Goal: Task Accomplishment & Management: Manage account settings

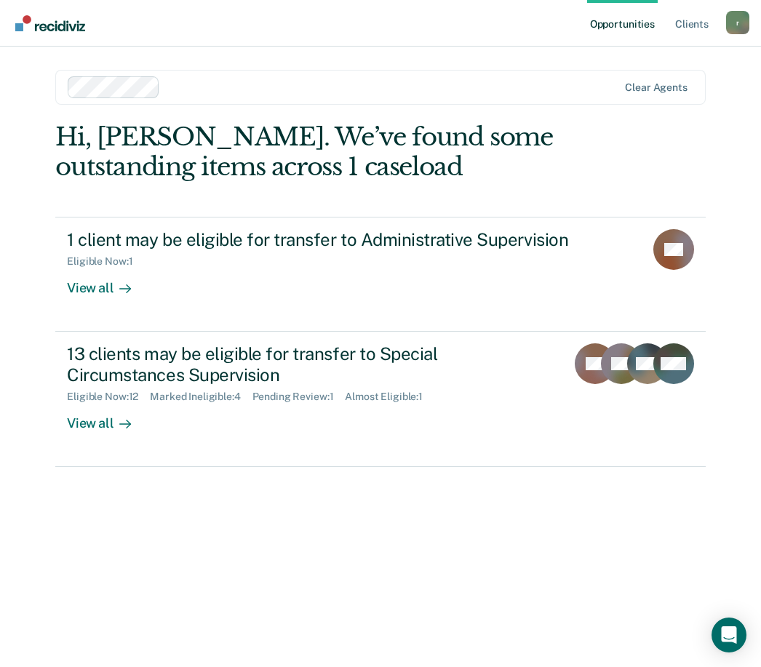
click at [89, 429] on link "13 clients may be eligible for transfer to Special Circumstances Supervision El…" at bounding box center [379, 399] width 649 height 135
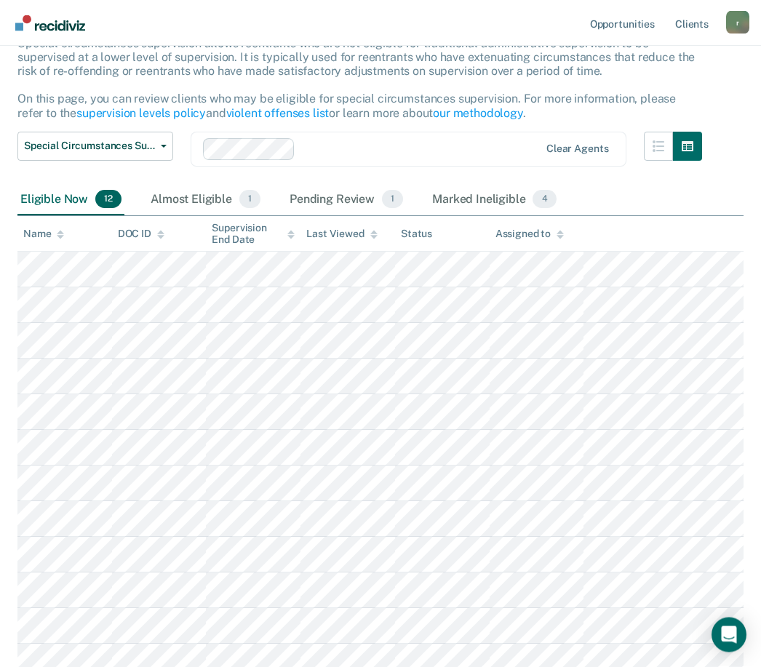
scroll to position [107, 0]
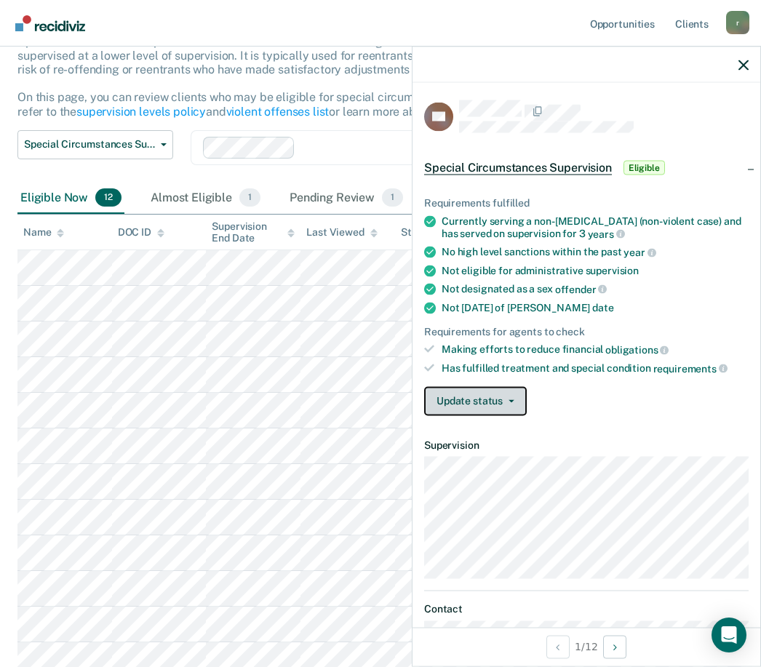
click at [508, 389] on button "Update status" at bounding box center [475, 400] width 103 height 29
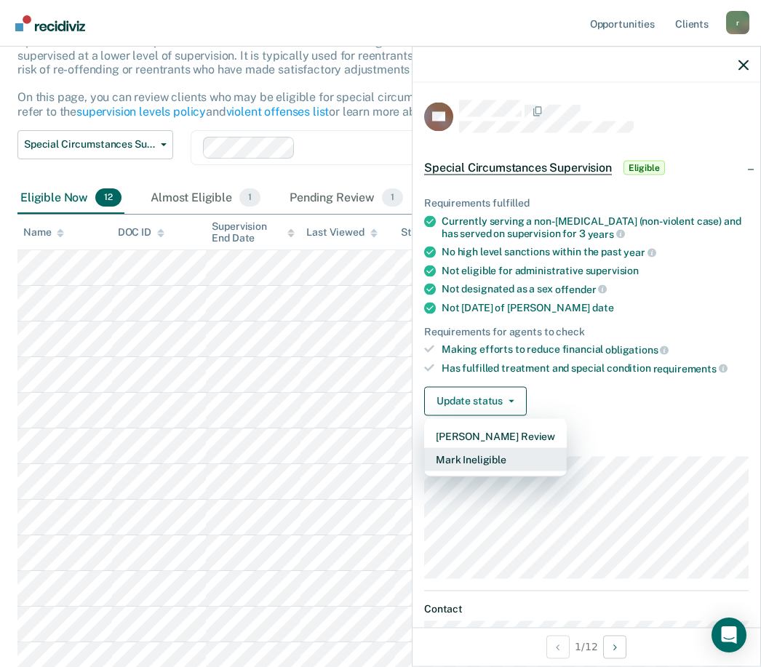
click at [497, 457] on button "Mark Ineligible" at bounding box center [495, 458] width 143 height 23
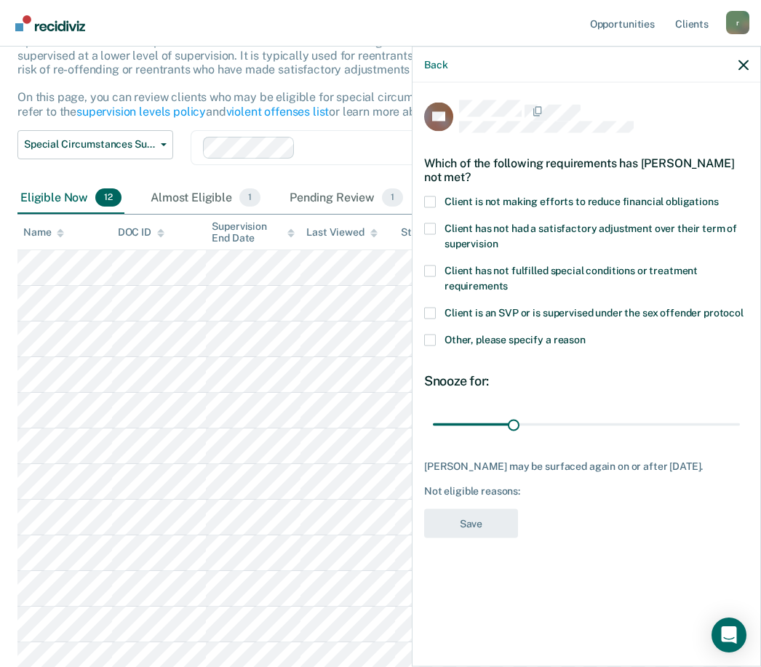
click at [425, 196] on span at bounding box center [430, 202] width 12 height 12
click at [719, 196] on input "Client is not making efforts to reduce financial obligations" at bounding box center [719, 196] width 0 height 0
click at [479, 508] on button "Save" at bounding box center [471, 523] width 94 height 30
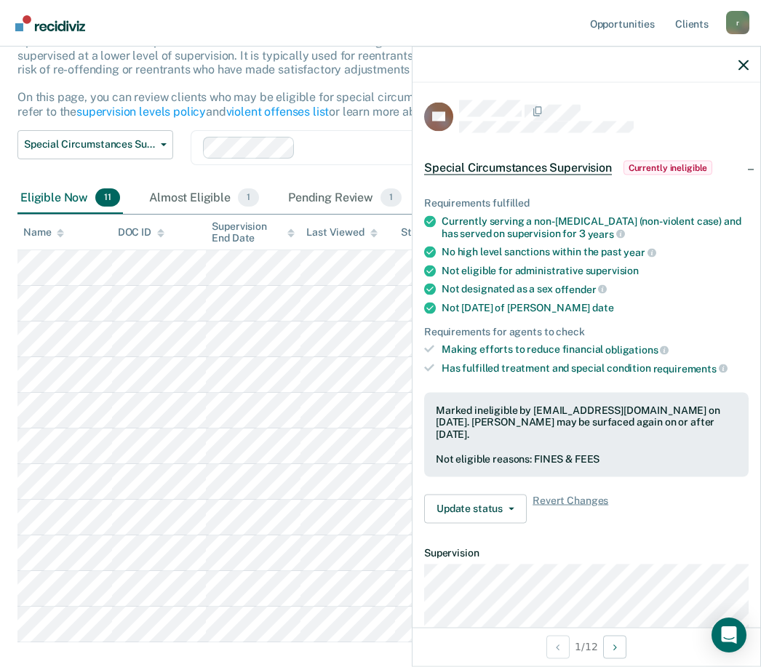
click at [202, 655] on div "Special Circumstances Supervision Special circumstances supervision allows reen…" at bounding box center [380, 338] width 726 height 691
click at [746, 63] on icon "button" at bounding box center [743, 65] width 10 height 10
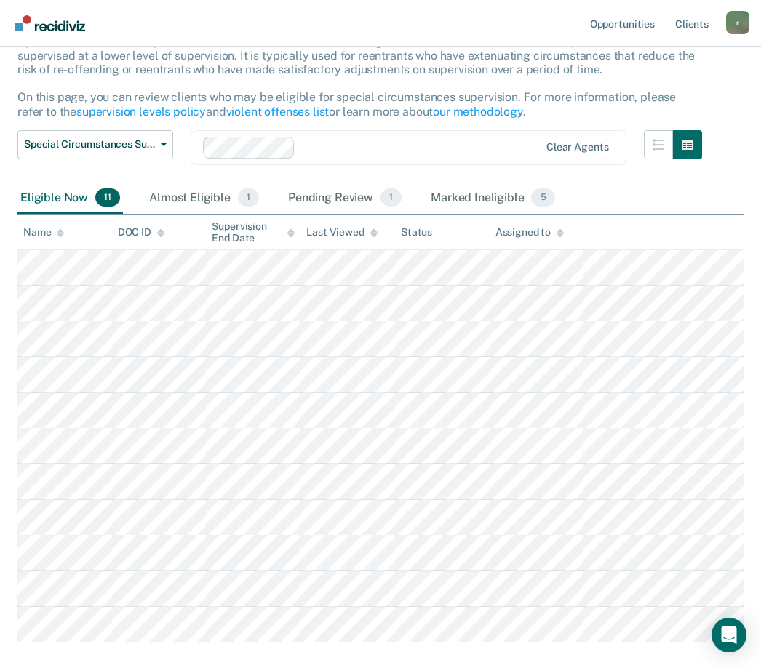
click at [208, 199] on div "Almost Eligible 1" at bounding box center [204, 199] width 116 height 32
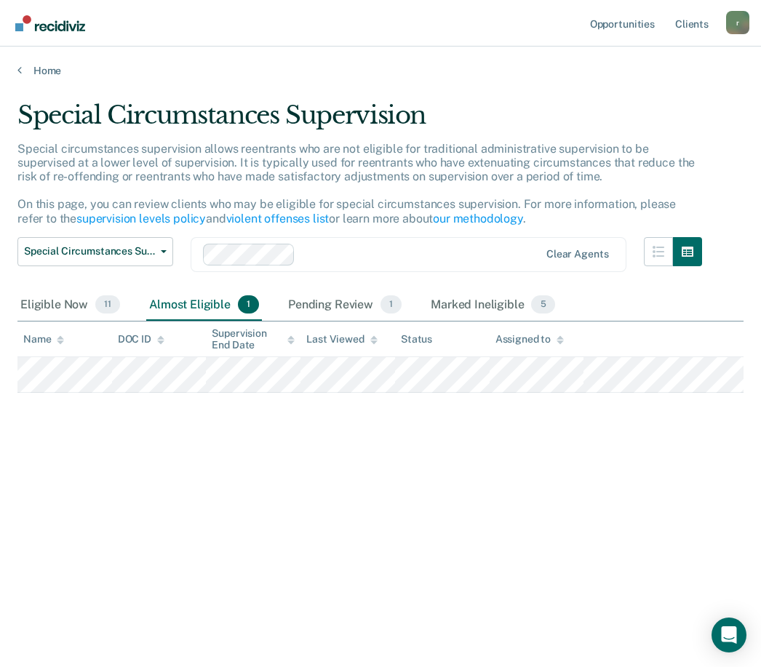
scroll to position [0, 0]
click at [367, 300] on div "Pending Review 1" at bounding box center [344, 305] width 119 height 32
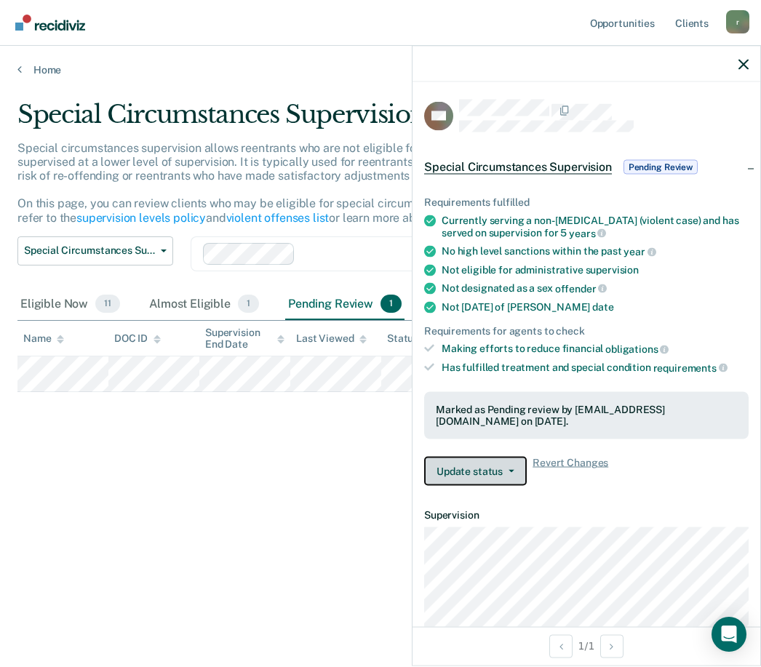
click at [502, 457] on button "Update status" at bounding box center [475, 471] width 103 height 29
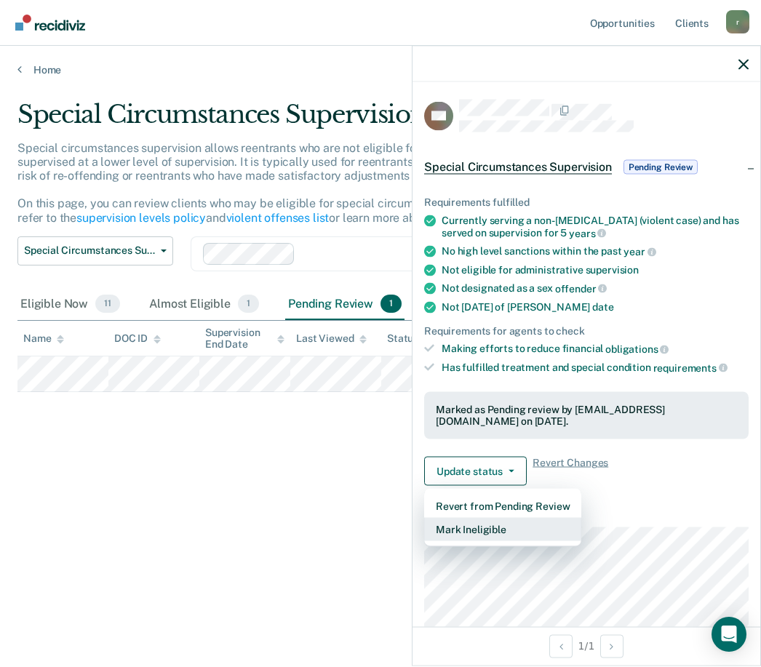
click at [498, 519] on button "Mark Ineligible" at bounding box center [502, 530] width 157 height 23
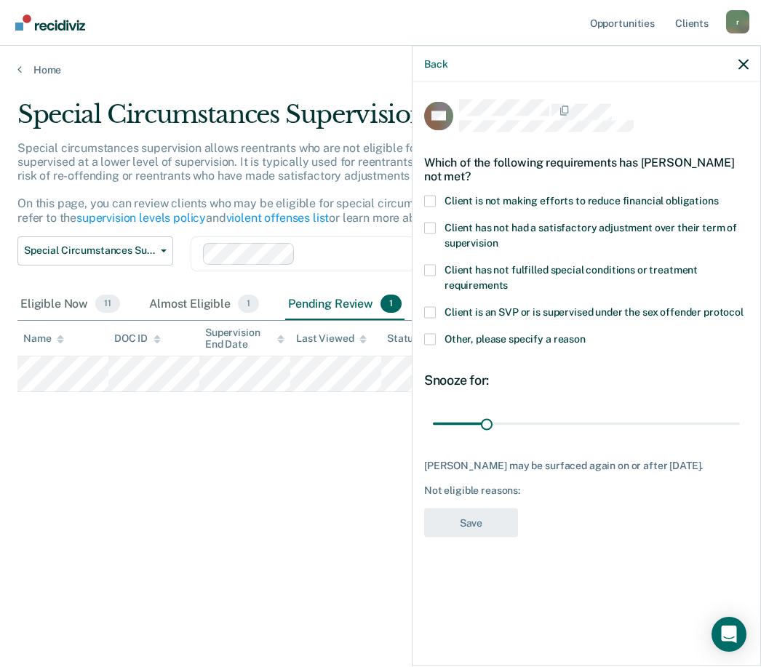
click at [441, 265] on label "Client has not fulfilled special conditions or treatment requirements" at bounding box center [586, 280] width 324 height 31
click at [508, 280] on input "Client has not fulfilled special conditions or treatment requirements" at bounding box center [508, 280] width 0 height 0
click at [482, 513] on button "Save" at bounding box center [471, 523] width 94 height 30
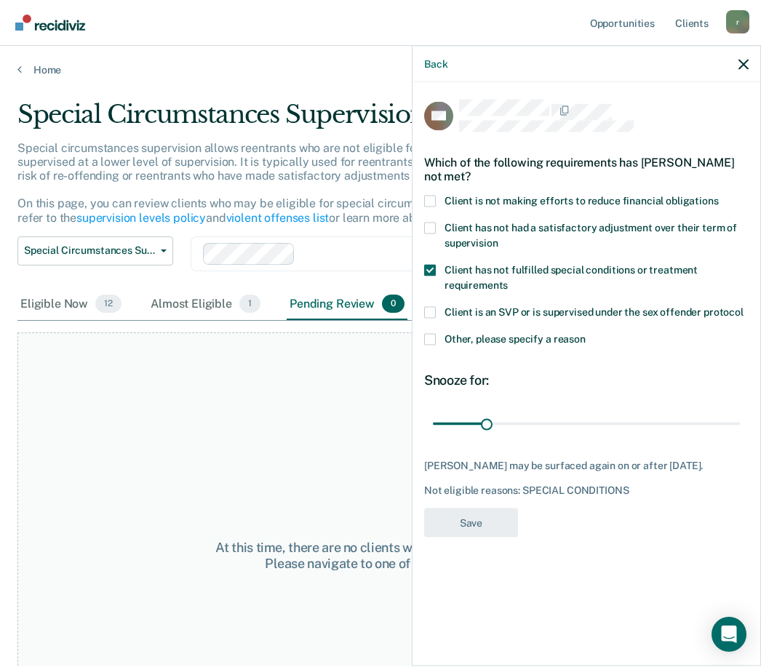
scroll to position [1, 0]
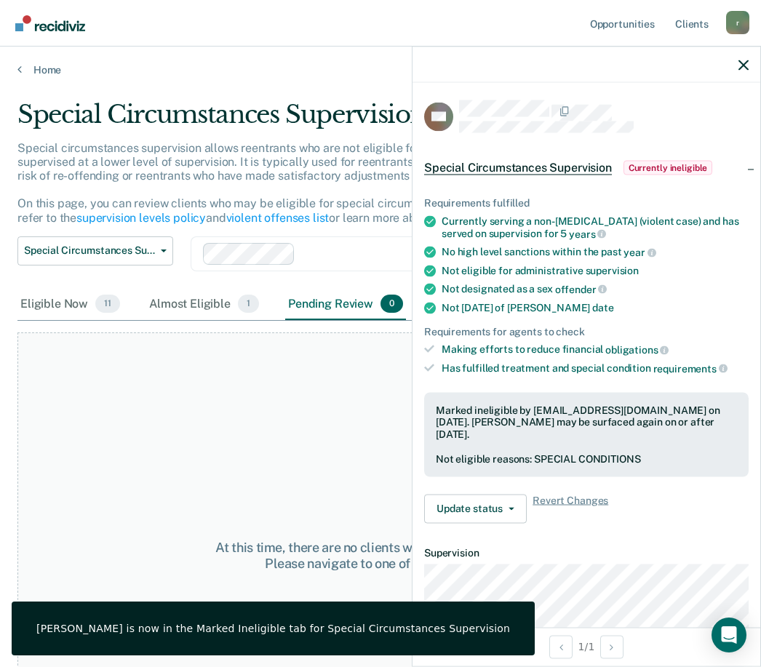
click at [747, 64] on icon "button" at bounding box center [743, 65] width 10 height 10
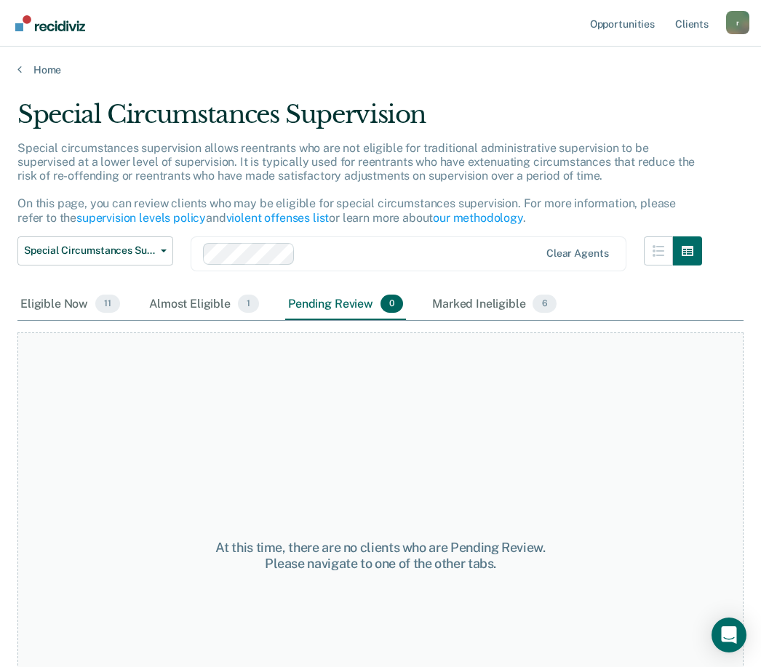
click at [476, 304] on div "Marked Ineligible 6" at bounding box center [494, 305] width 130 height 32
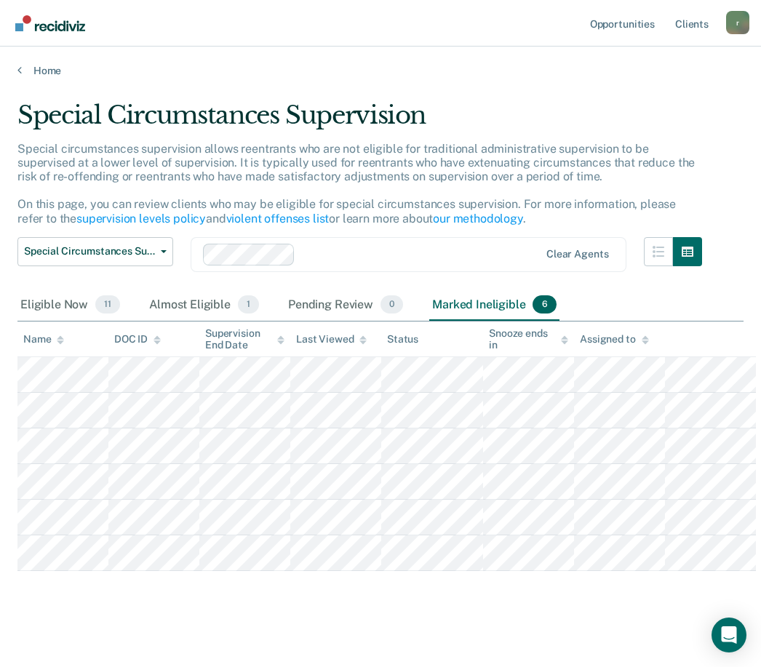
click at [335, 307] on div "Pending Review 0" at bounding box center [345, 305] width 121 height 32
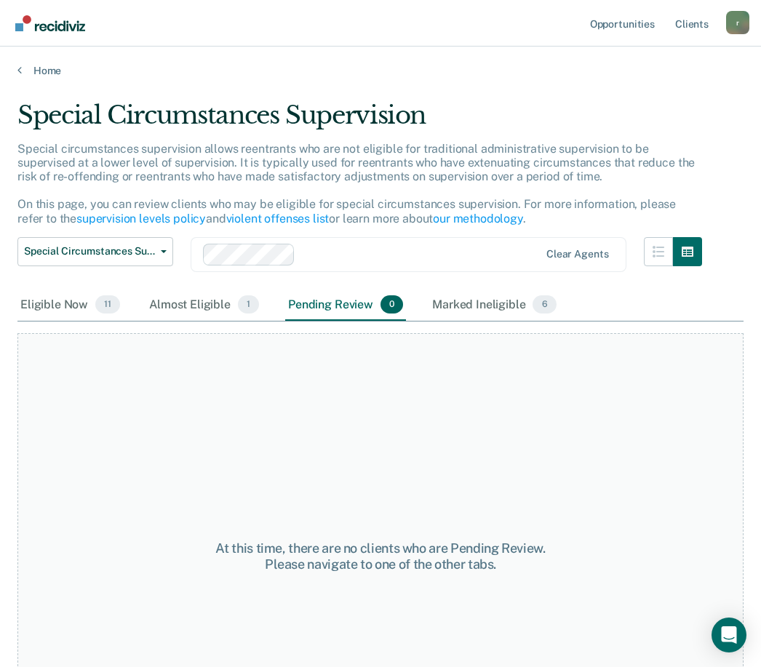
click at [210, 304] on div "Almost Eligible 1" at bounding box center [204, 305] width 116 height 32
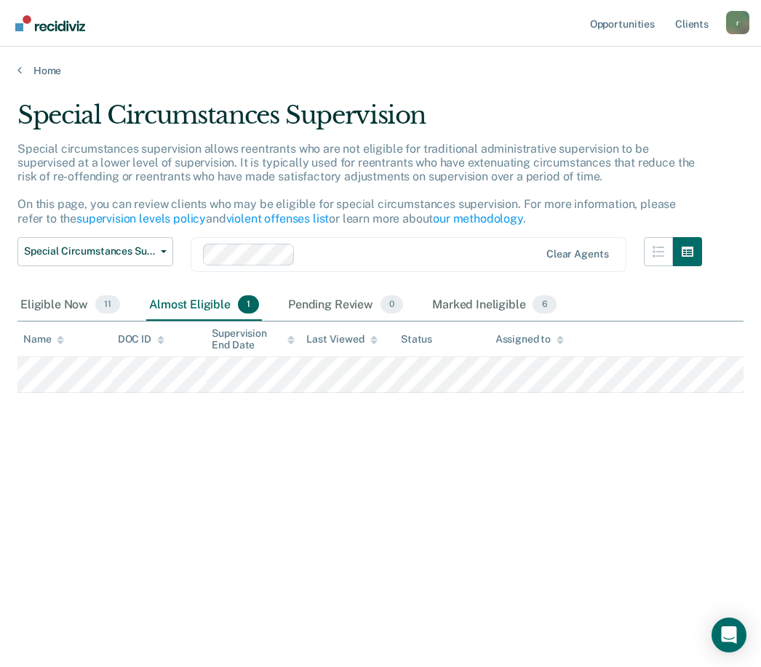
click at [71, 289] on div "Eligible Now 11" at bounding box center [69, 305] width 105 height 32
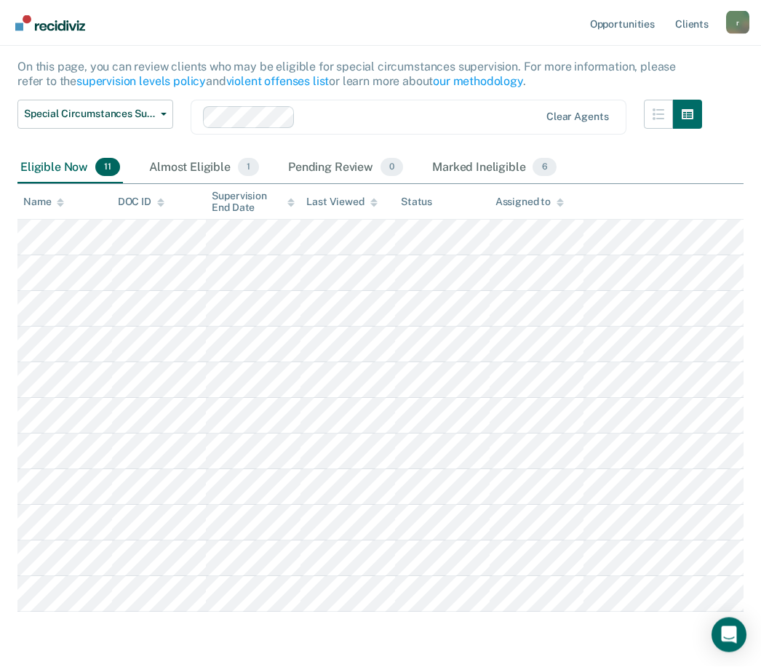
scroll to position [137, 0]
